Goal: Information Seeking & Learning: Learn about a topic

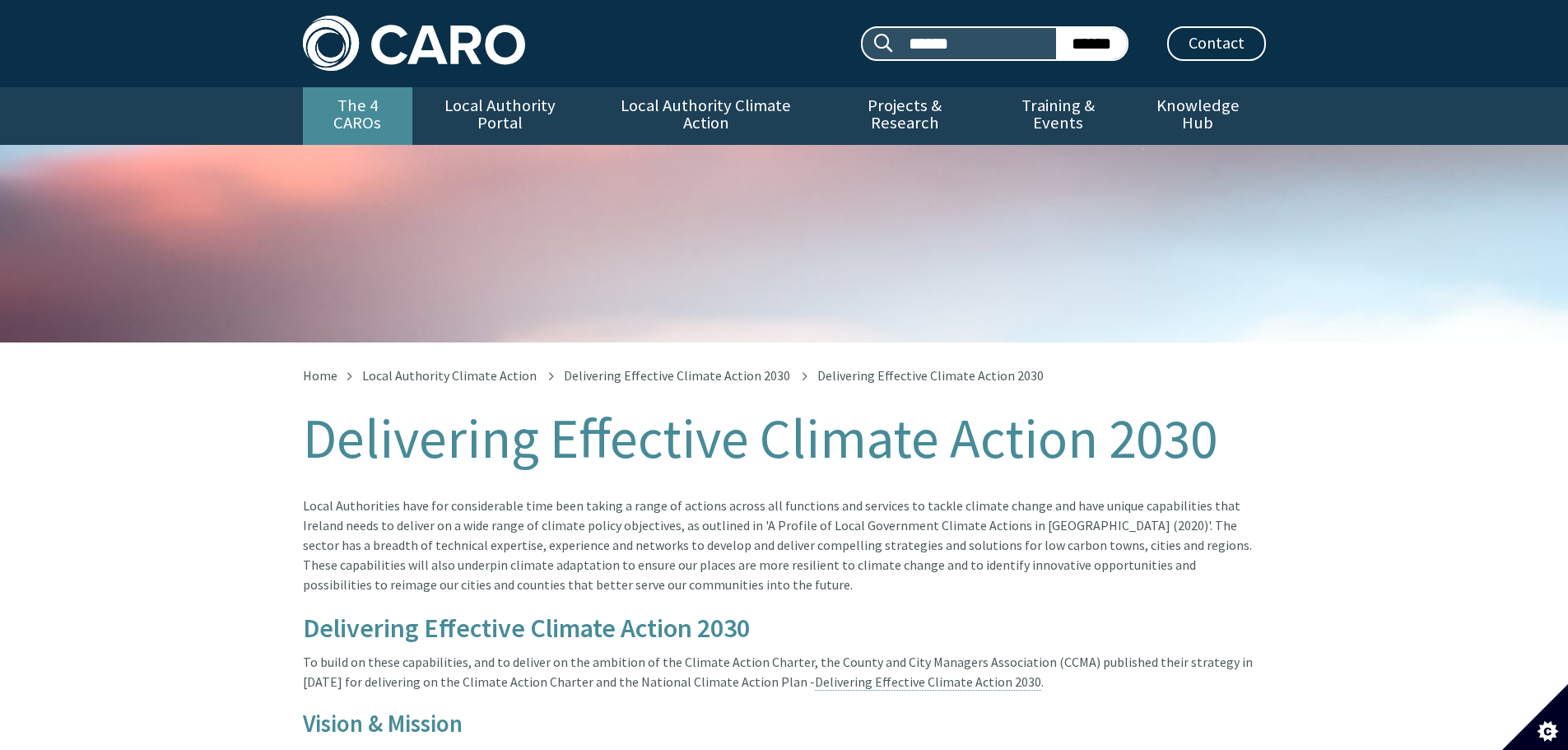
click at [369, 106] on link "The 4 CAROs" at bounding box center [357, 116] width 109 height 57
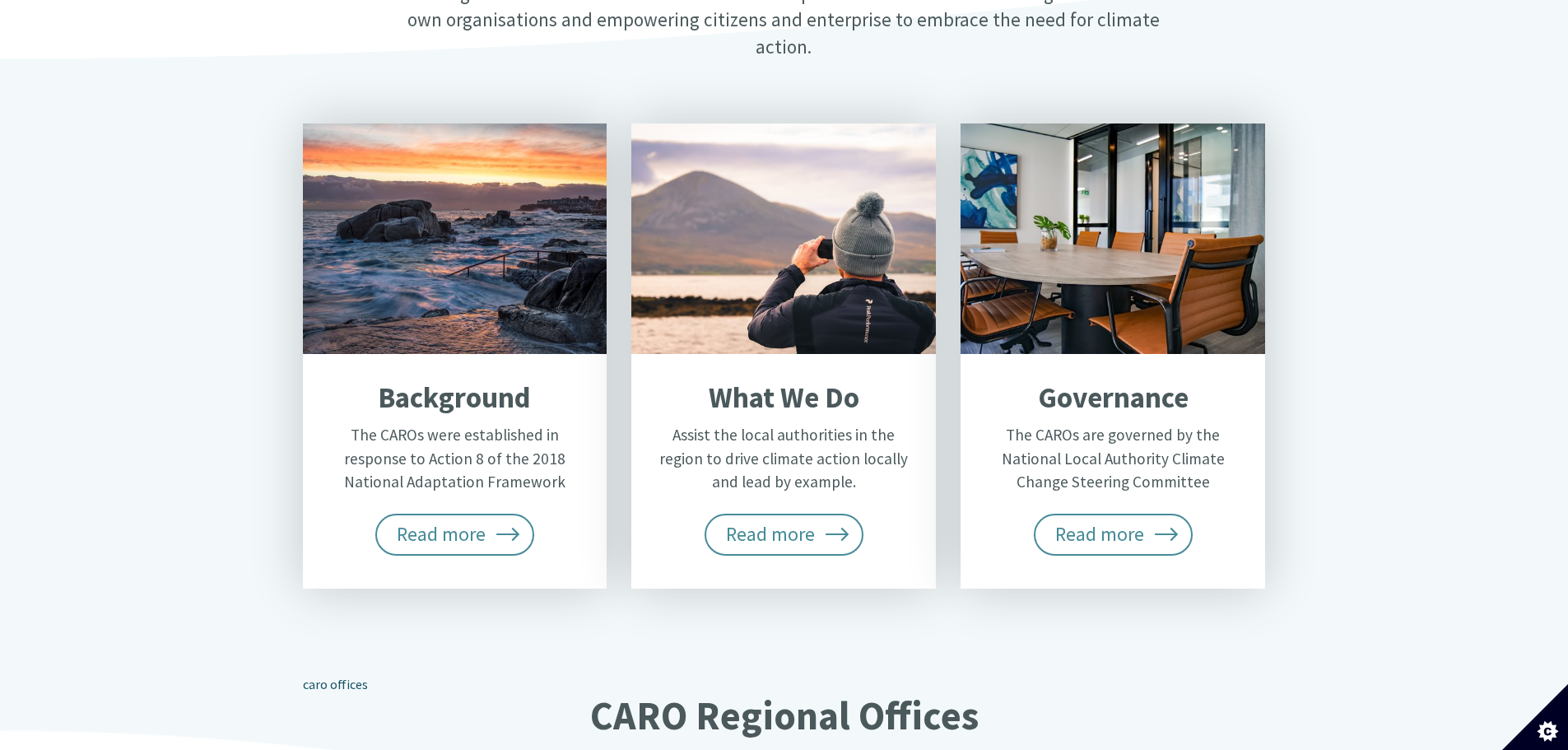
scroll to position [577, 0]
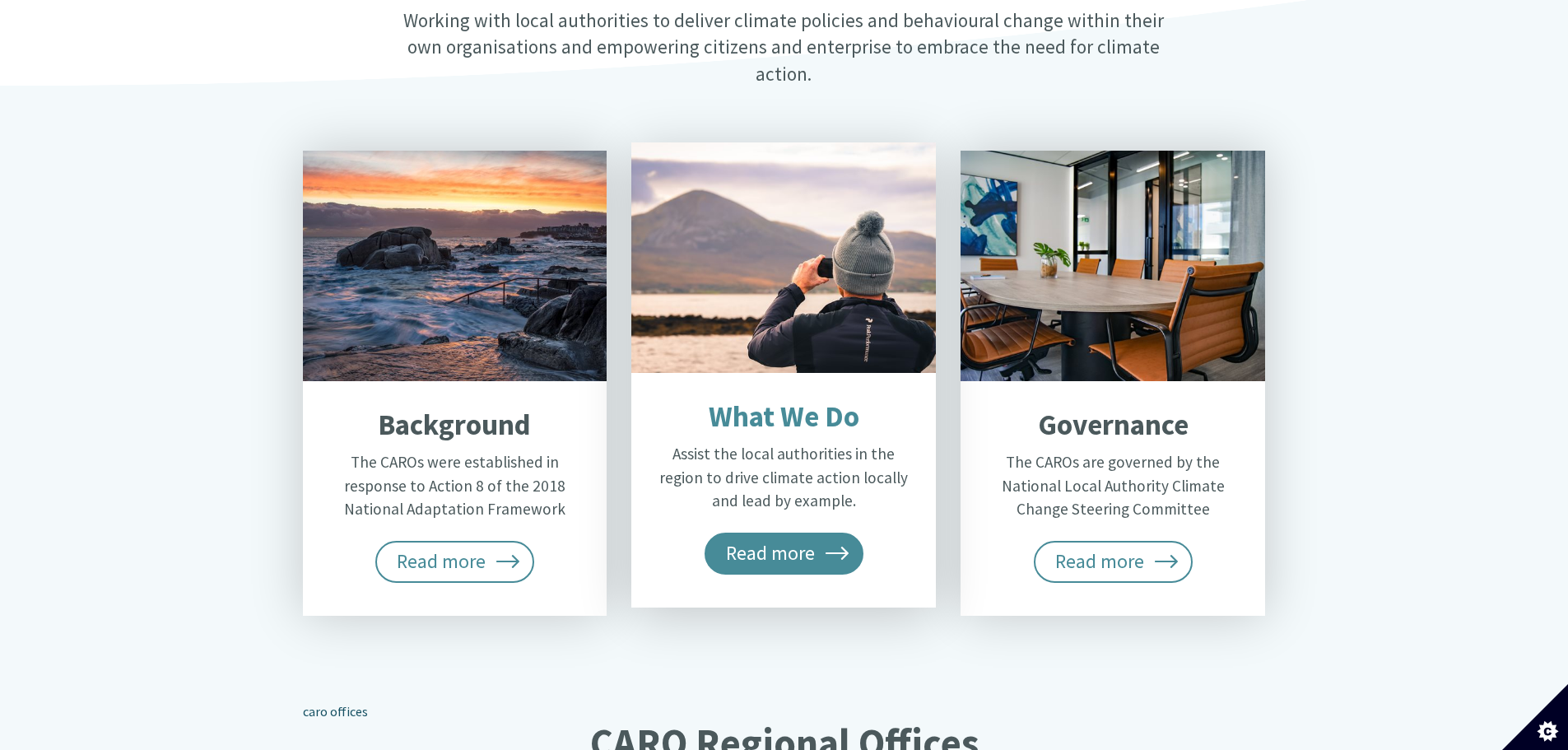
click at [760, 532] on span "Read more" at bounding box center [784, 553] width 160 height 41
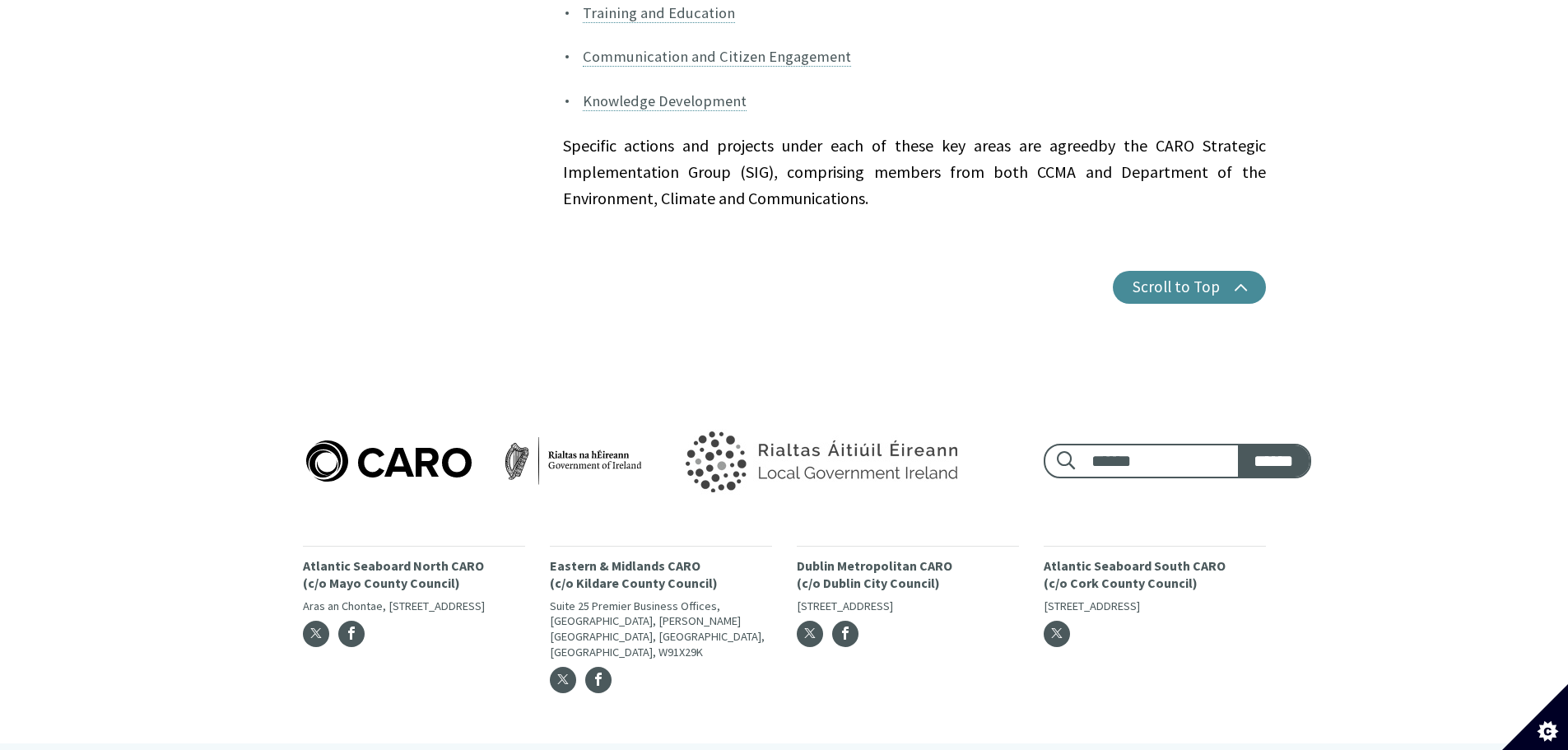
scroll to position [1703, 0]
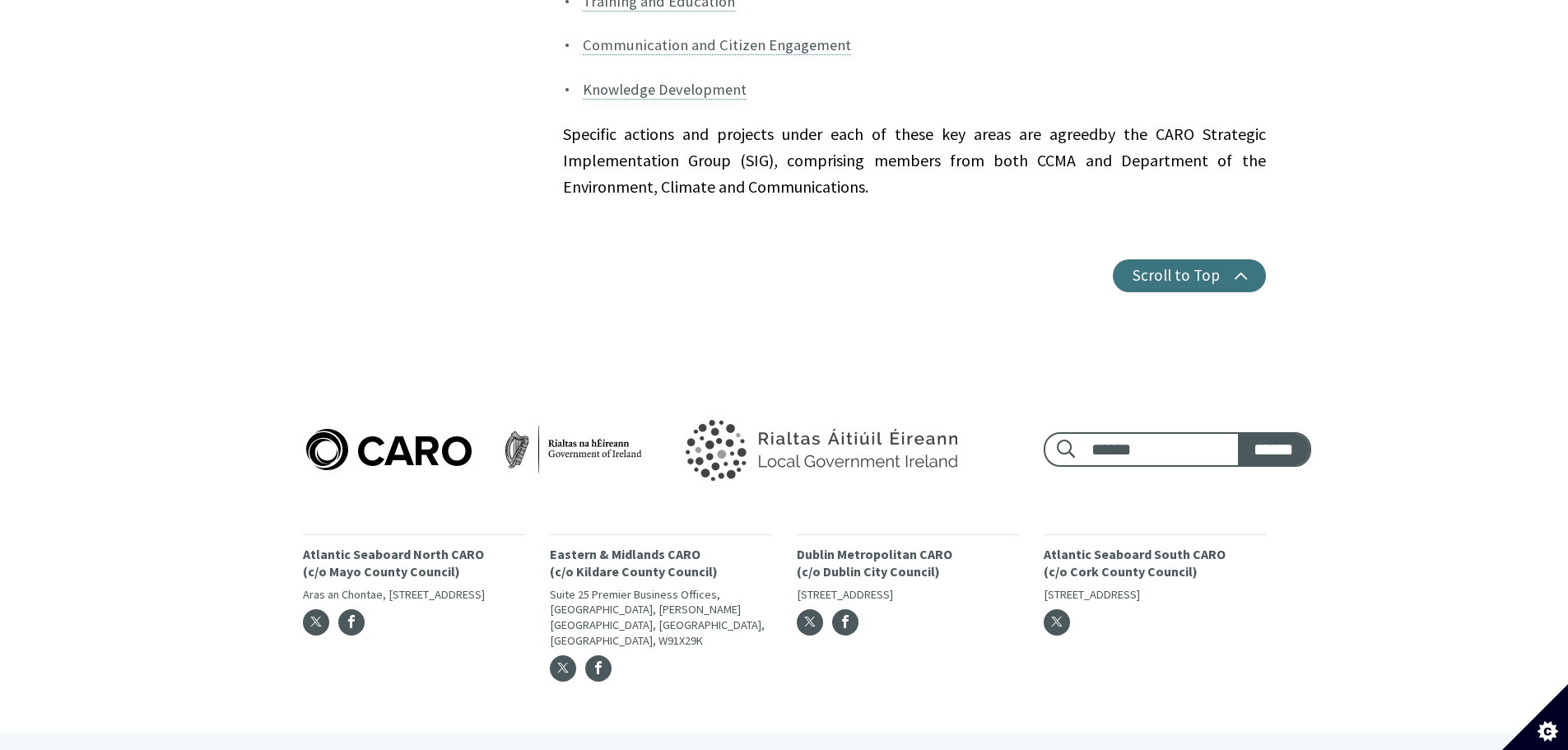
click at [1163, 263] on button "Scroll to Top" at bounding box center [1189, 275] width 153 height 33
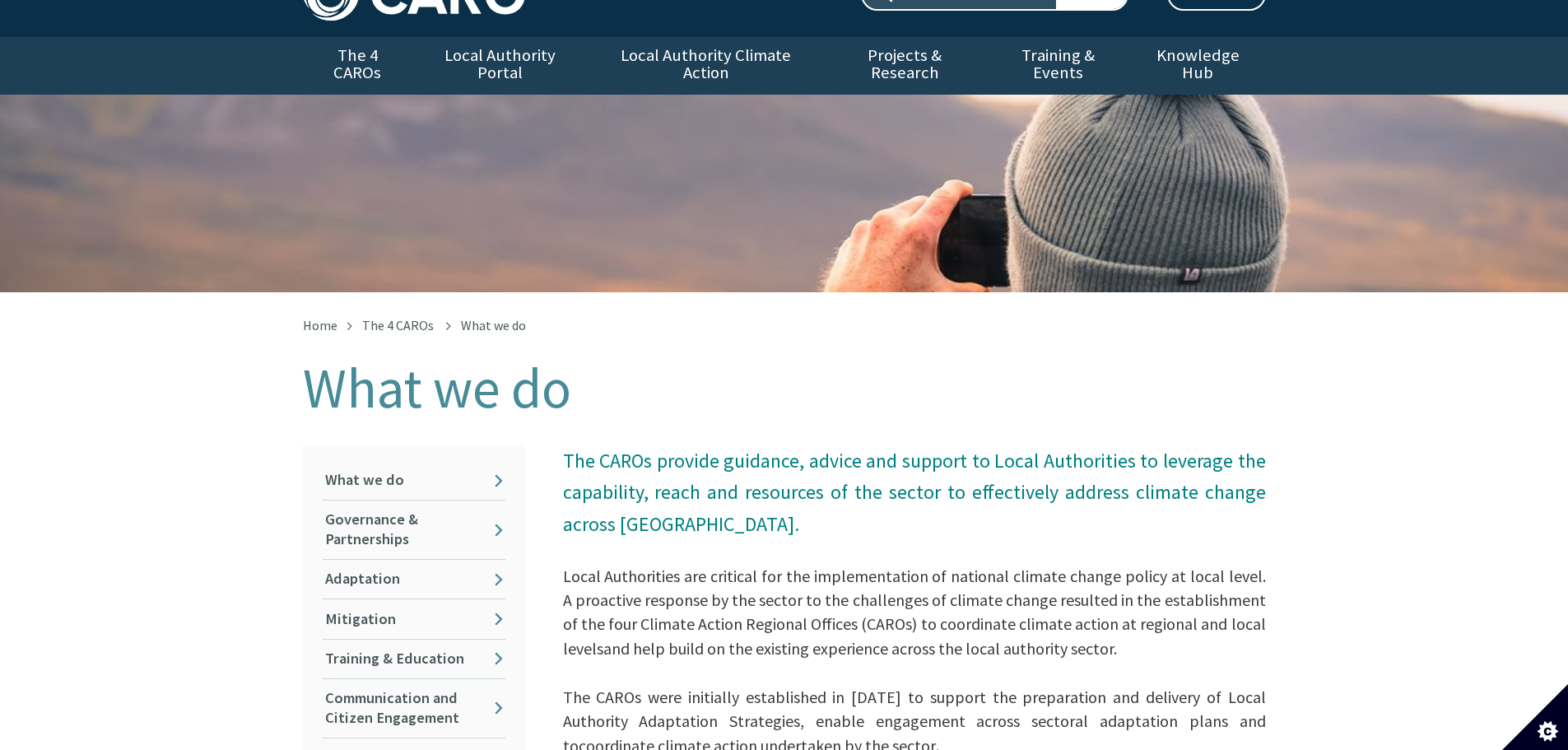
scroll to position [0, 0]
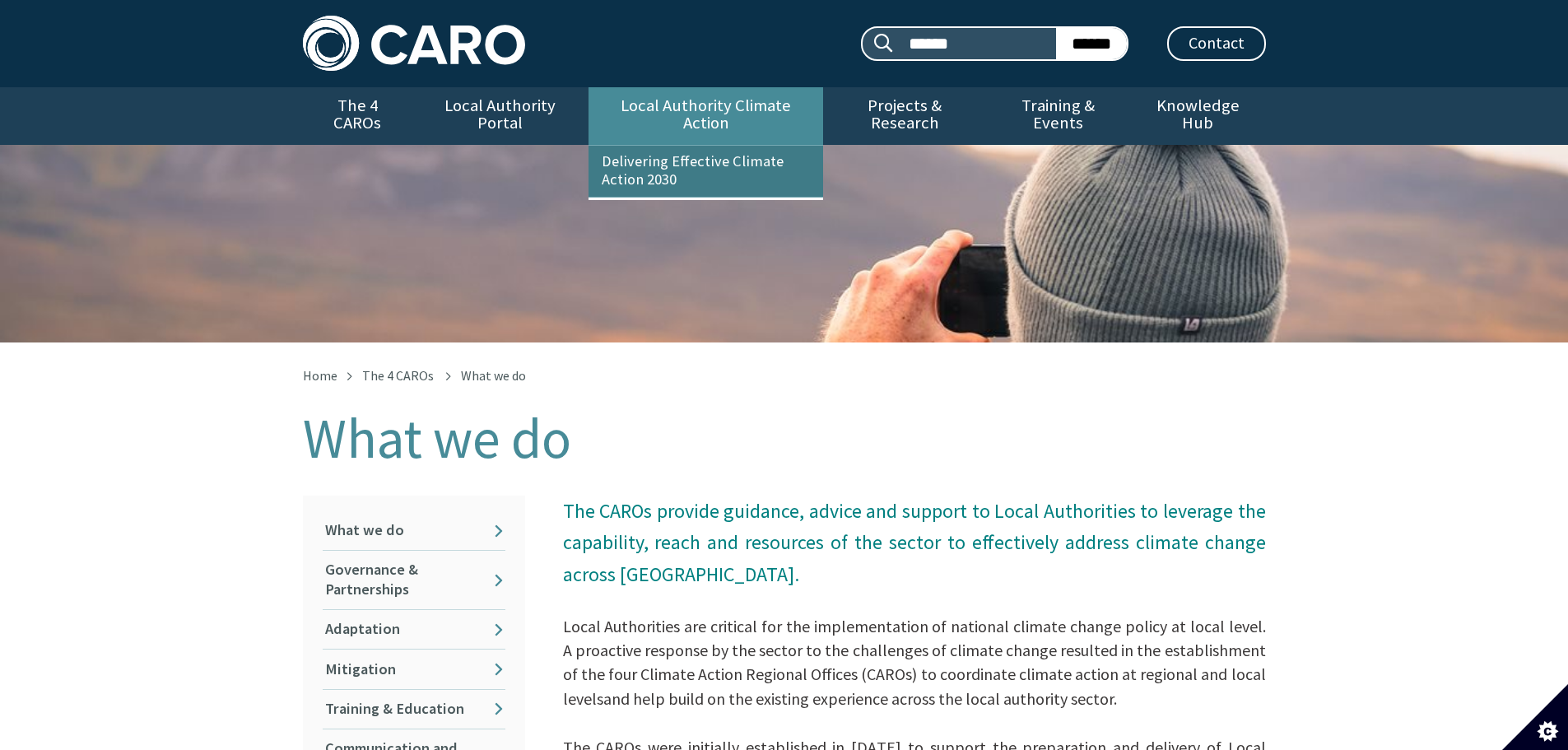
click at [666, 151] on link "Delivering Effective Climate Action 2030" at bounding box center [706, 171] width 235 height 51
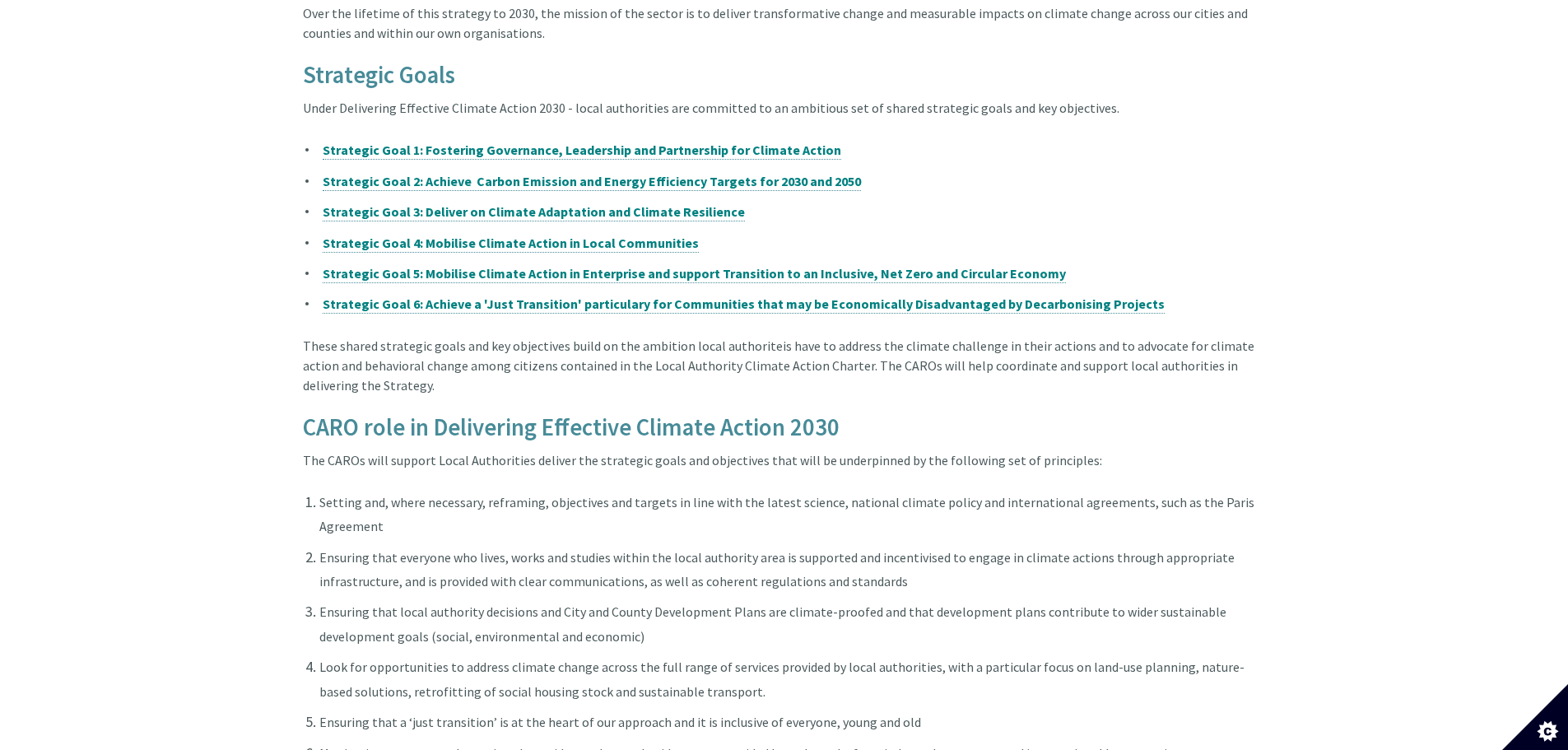
scroll to position [988, 0]
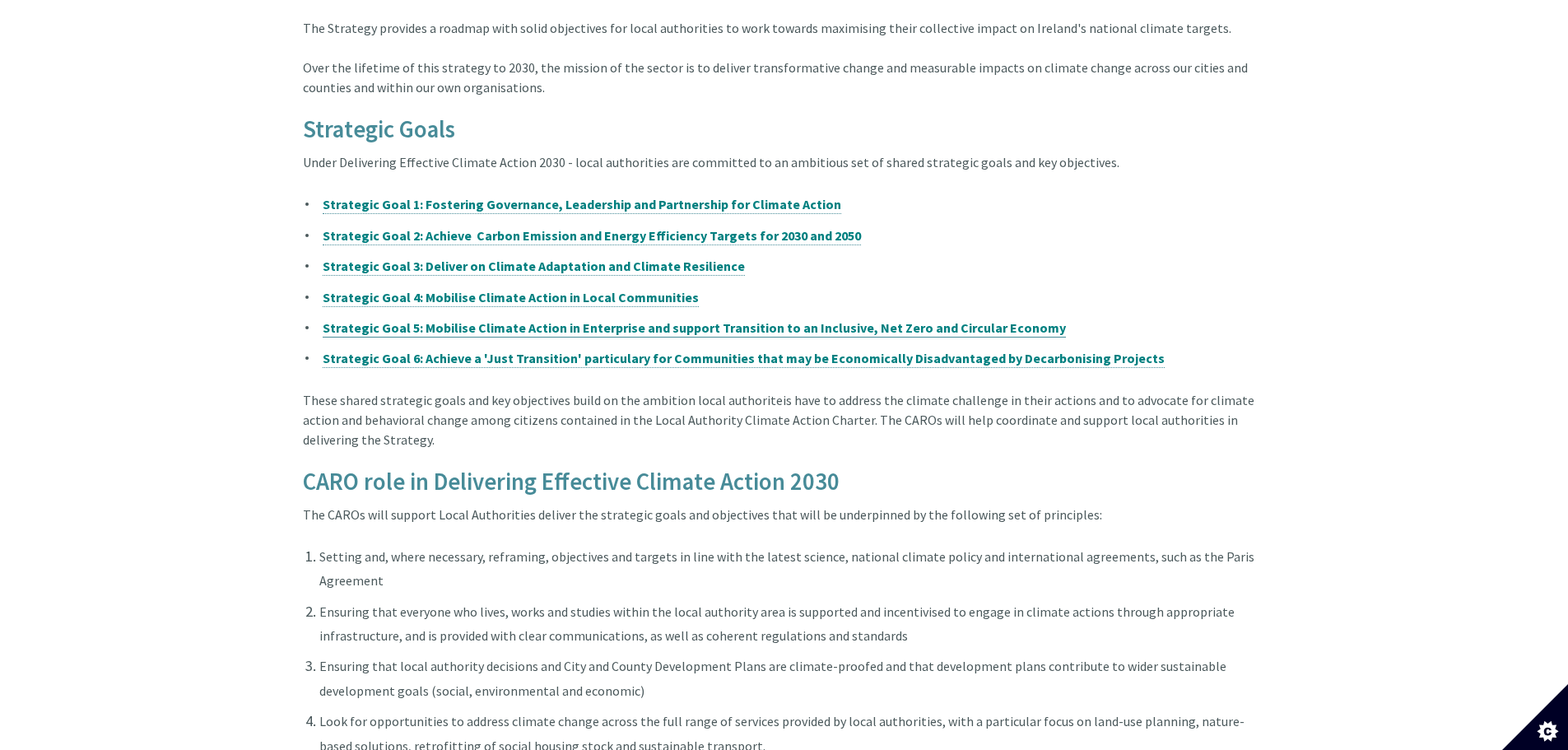
click at [534, 319] on strong "Strategic Goal 5: Mobilise Climate Action in Enterprise and support Transition …" at bounding box center [694, 327] width 743 height 17
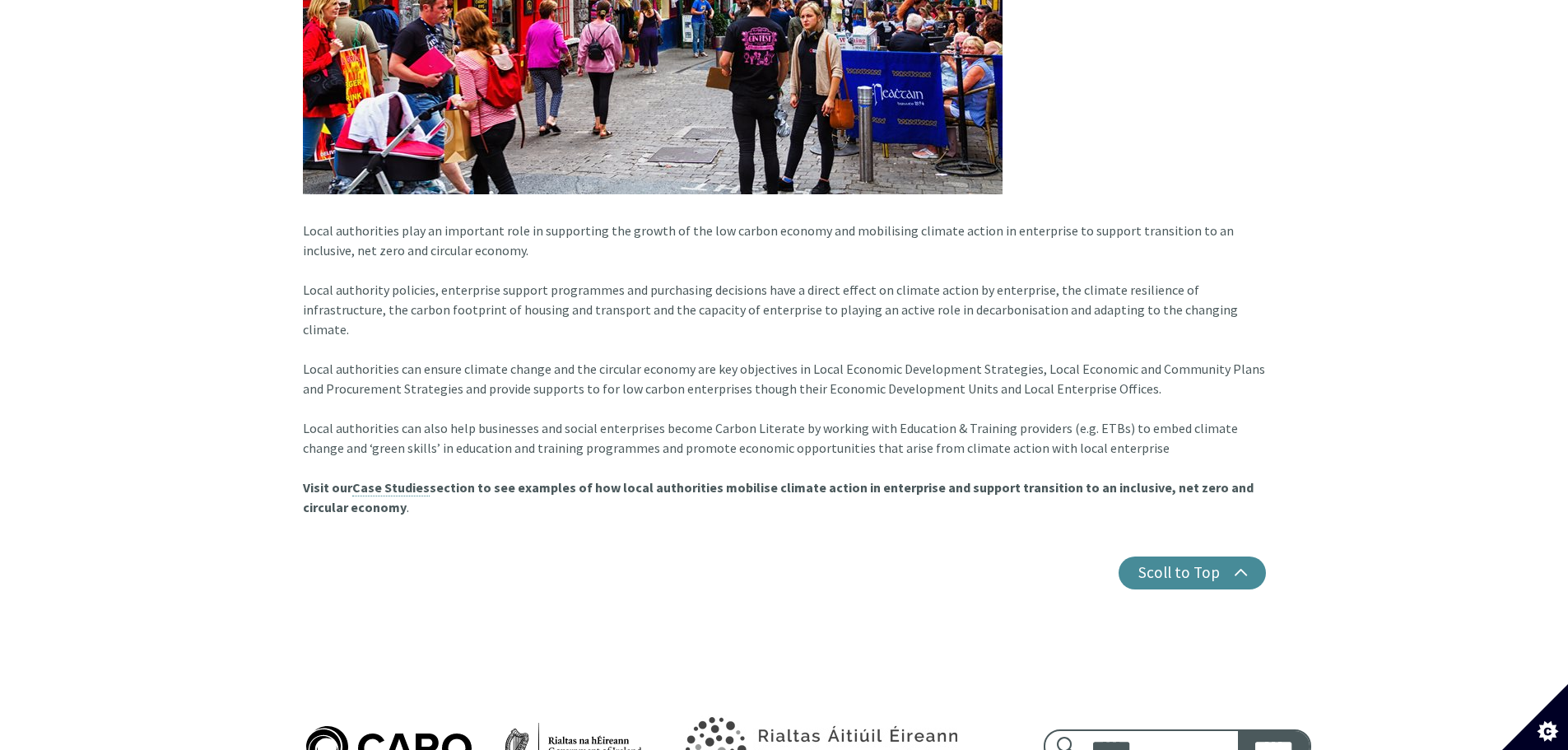
scroll to position [1318, 0]
